Goal: Task Accomplishment & Management: Manage account settings

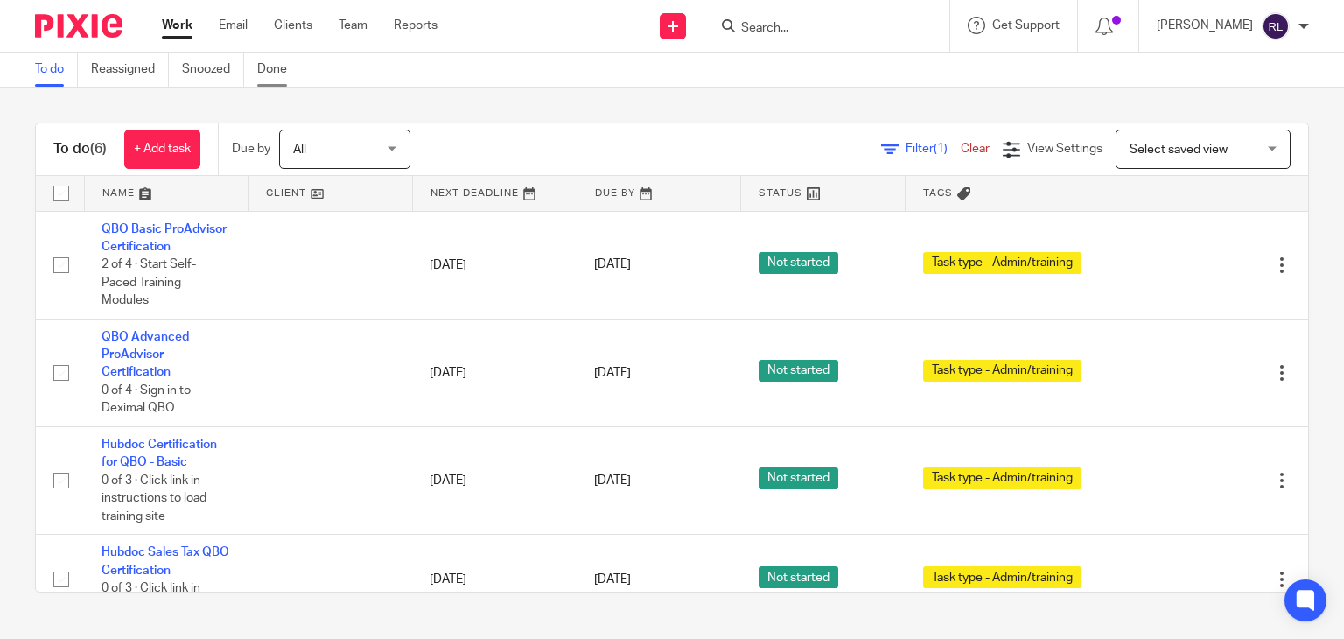
click at [289, 78] on link "Done" at bounding box center [278, 70] width 43 height 34
